Goal: Information Seeking & Learning: Learn about a topic

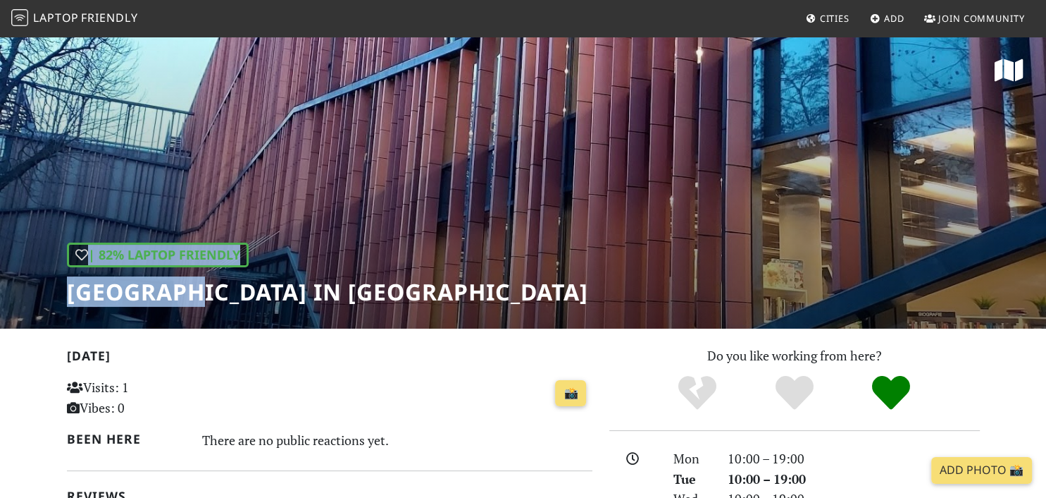
drag, startPoint x: 661, startPoint y: 292, endPoint x: 209, endPoint y: 297, distance: 452.5
click at [194, 301] on div "| 82% Laptop Friendly Arteteka Regional Public Library in Krakow" at bounding box center [523, 181] width 1046 height 293
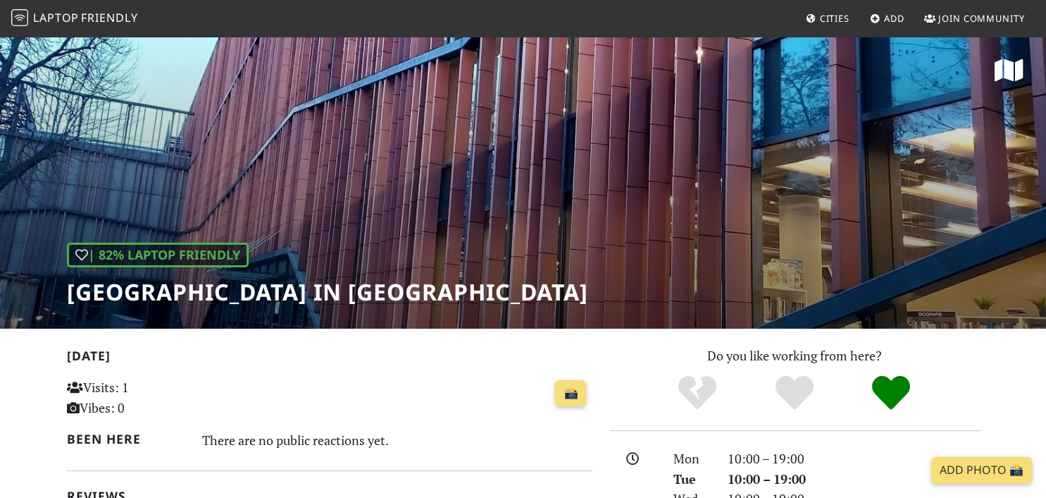
click at [214, 296] on h1 "Arteteka Regional Public Library in Krakow" at bounding box center [327, 291] width 521 height 27
drag, startPoint x: 68, startPoint y: 294, endPoint x: 653, endPoint y: 279, distance: 585.1
click at [588, 279] on h1 "Arteteka Regional Public Library in Krakow" at bounding box center [327, 291] width 521 height 27
copy h1 "Arteteka Regional Public Library in Krakow"
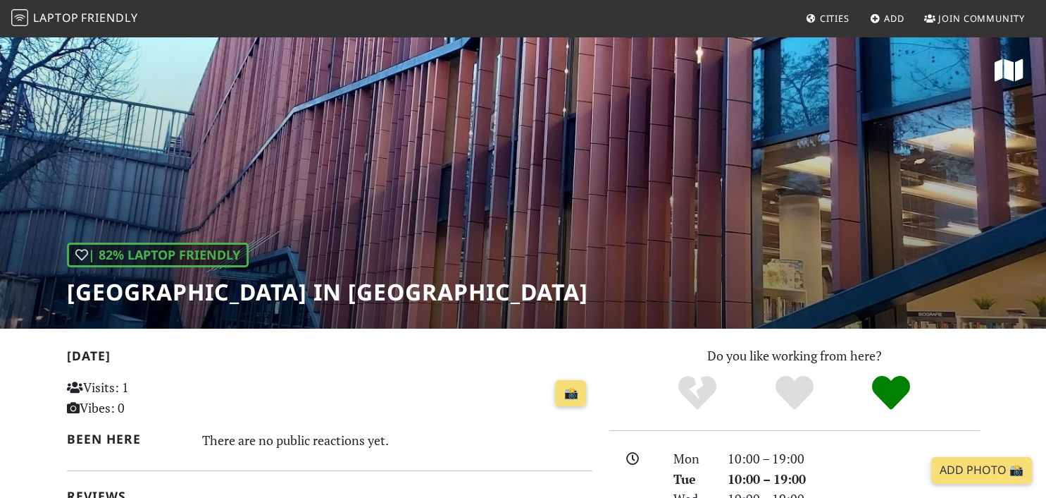
click at [35, 18] on span "Laptop" at bounding box center [56, 18] width 46 height 16
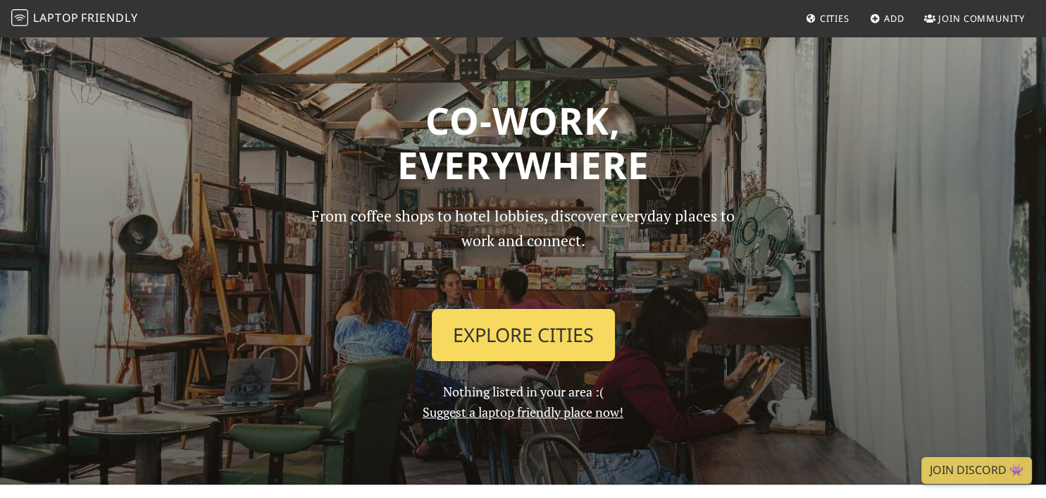
click at [494, 333] on link "Explore Cities" at bounding box center [523, 335] width 183 height 52
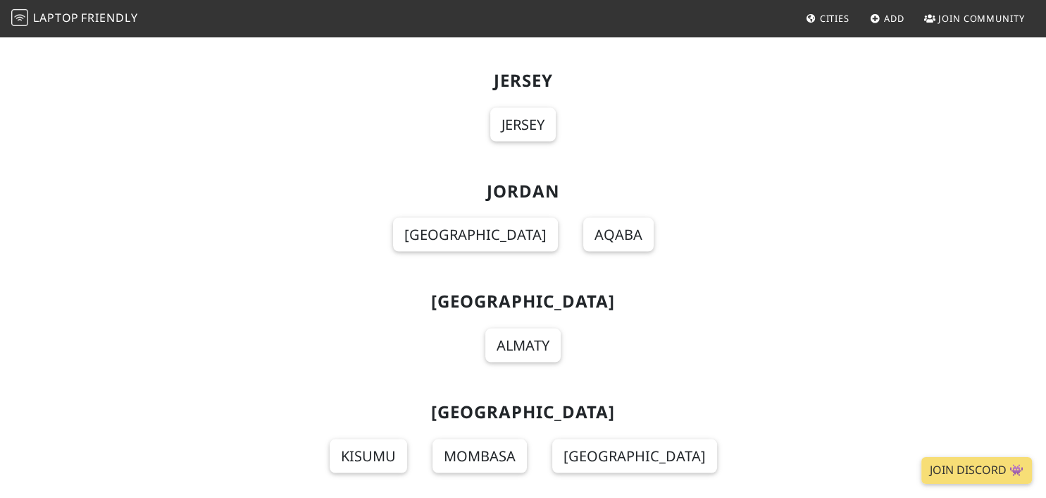
scroll to position [7960, 0]
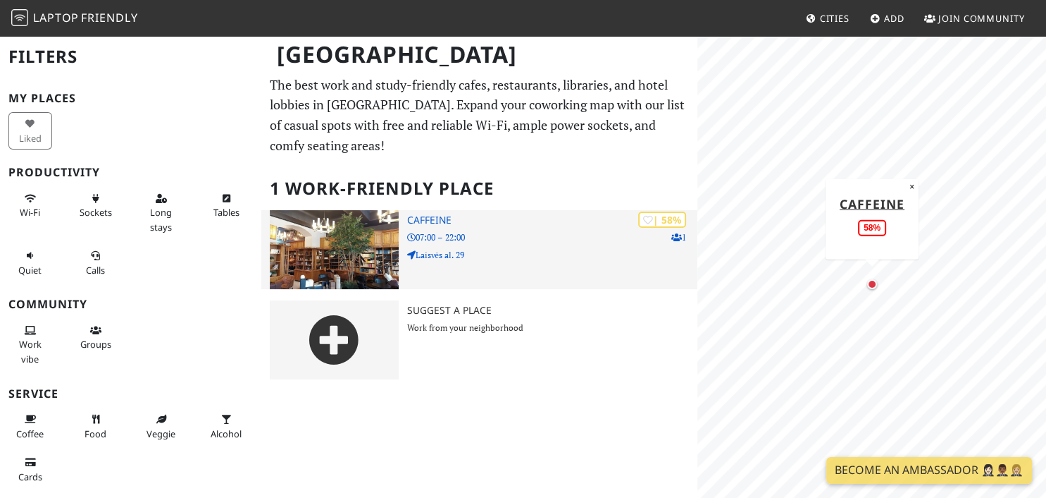
click at [298, 257] on img at bounding box center [334, 249] width 128 height 79
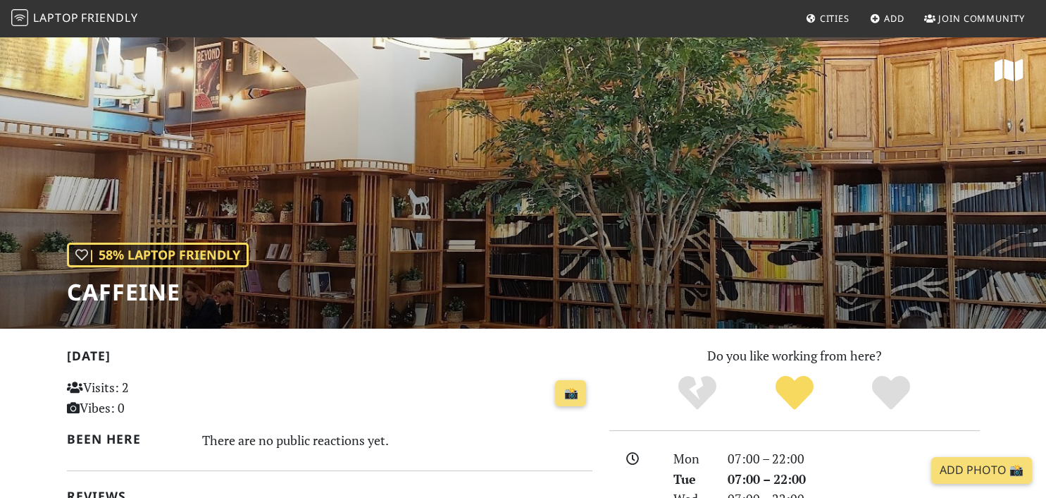
click at [24, 18] on img at bounding box center [19, 17] width 17 height 17
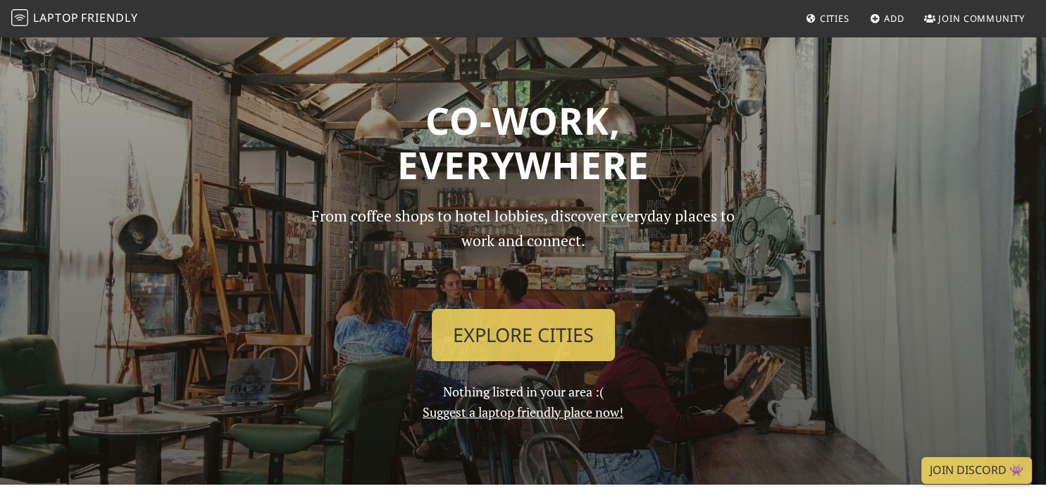
click at [816, 13] on link "Cities" at bounding box center [828, 18] width 55 height 25
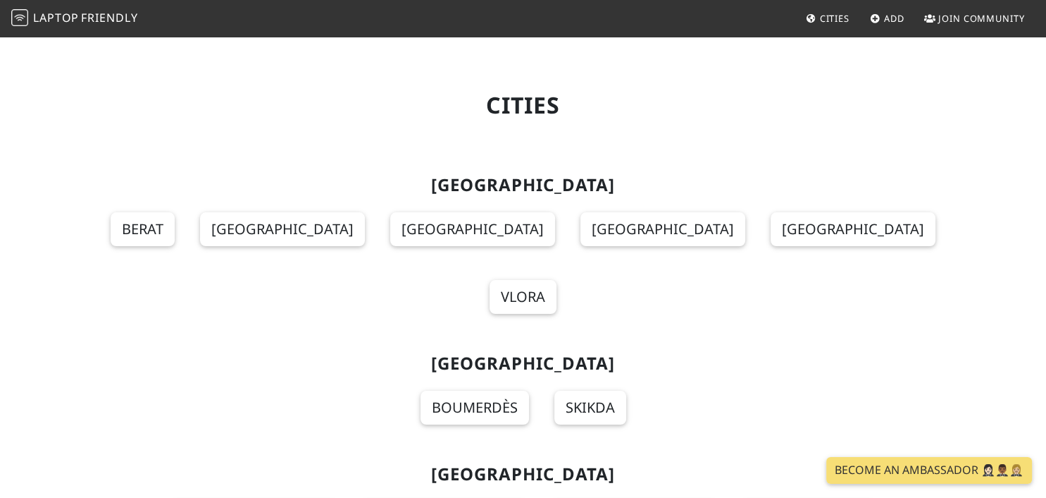
click at [912, 214] on section "[GEOGRAPHIC_DATA] [GEOGRAPHIC_DATA] [GEOGRAPHIC_DATA] [GEOGRAPHIC_DATA] [GEOGRA…" at bounding box center [523, 252] width 913 height 178
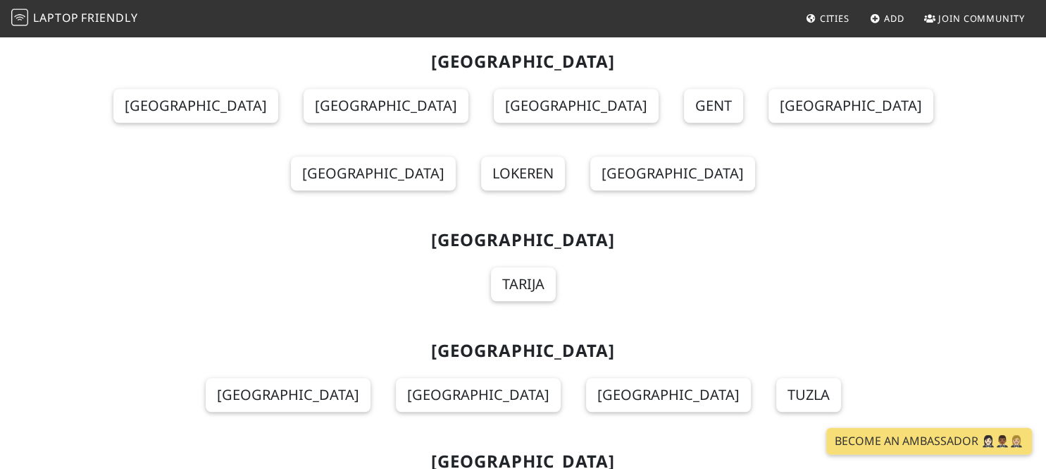
scroll to position [10813, 0]
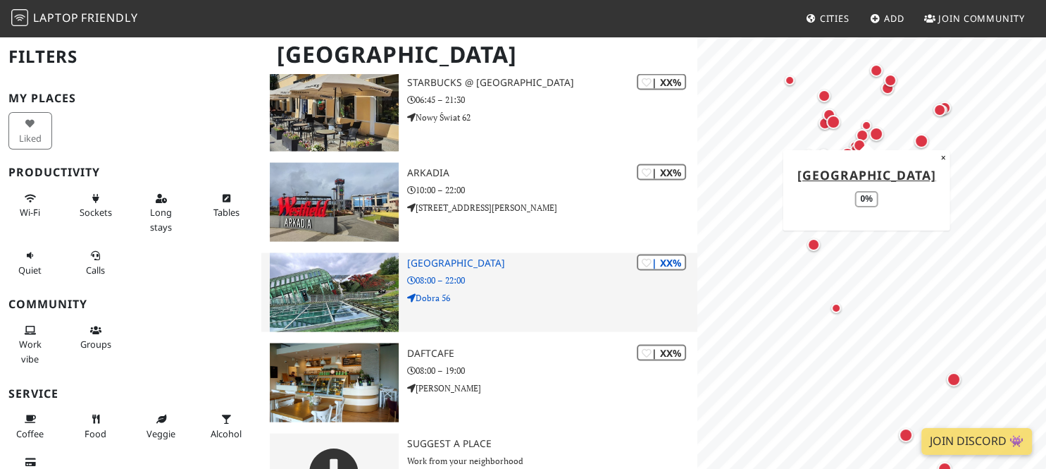
scroll to position [2808, 0]
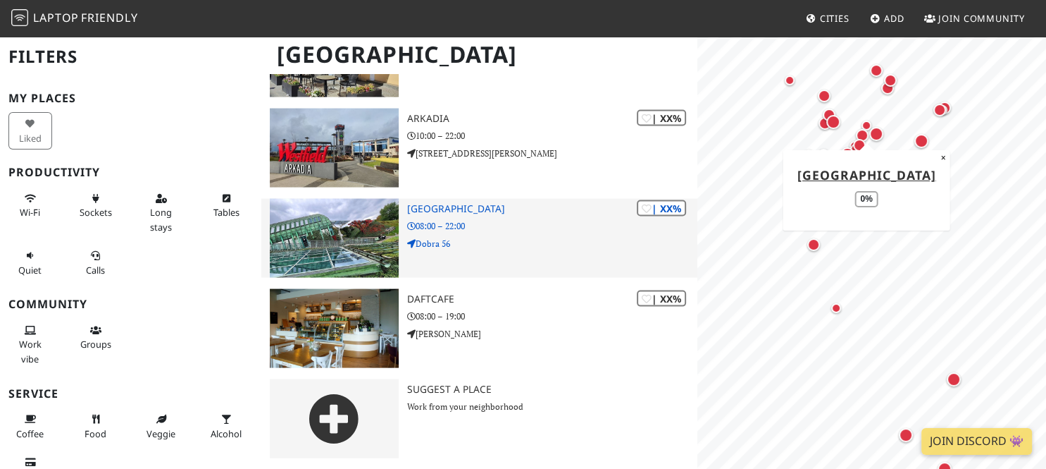
click at [350, 244] on img at bounding box center [334, 238] width 128 height 79
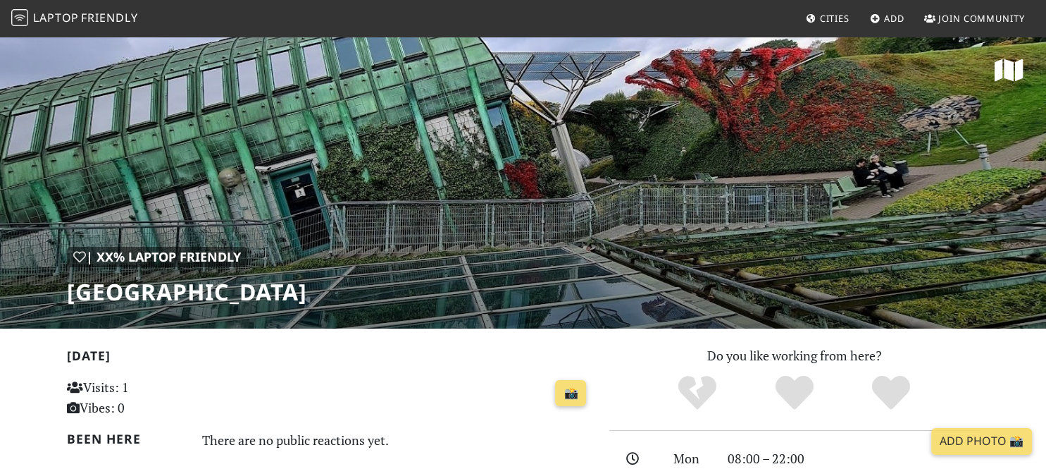
click at [464, 145] on div "| XX% Laptop Friendly Warsaw University Library" at bounding box center [523, 181] width 1046 height 293
click at [457, 172] on div "| XX% Laptop Friendly Warsaw University Library" at bounding box center [523, 181] width 1046 height 293
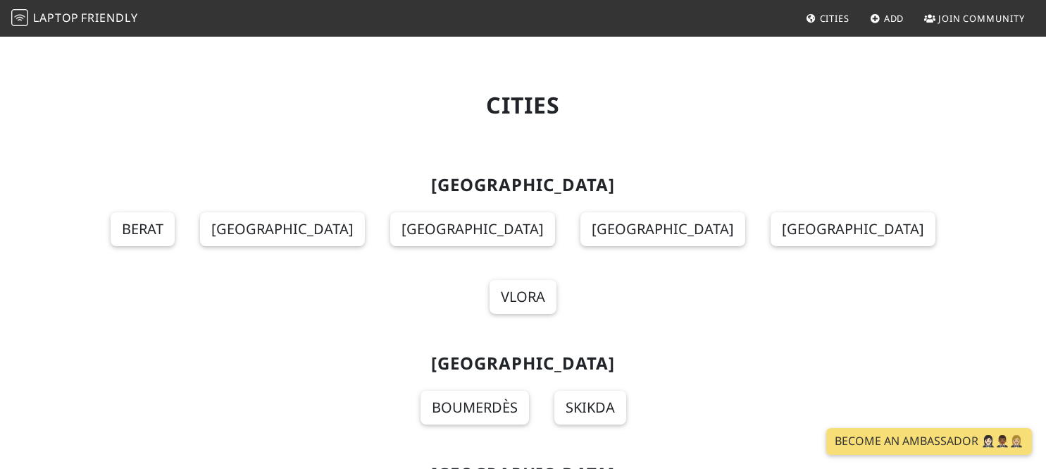
scroll to position [10813, 0]
